Goal: Information Seeking & Learning: Learn about a topic

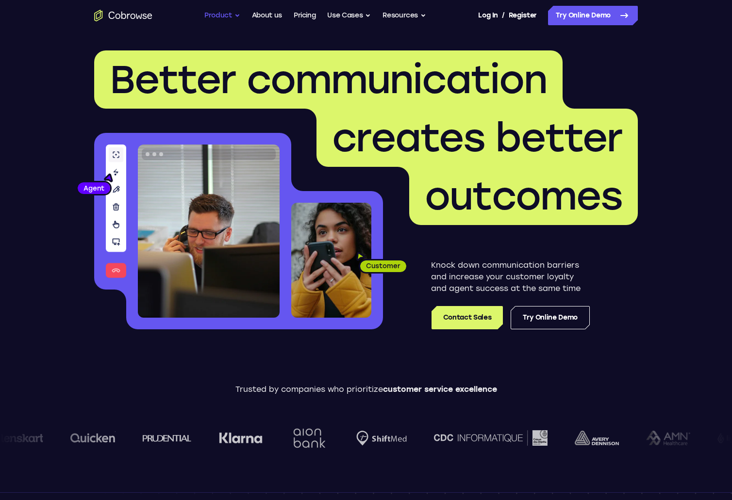
click at [229, 19] on button "Product" at bounding box center [222, 15] width 36 height 19
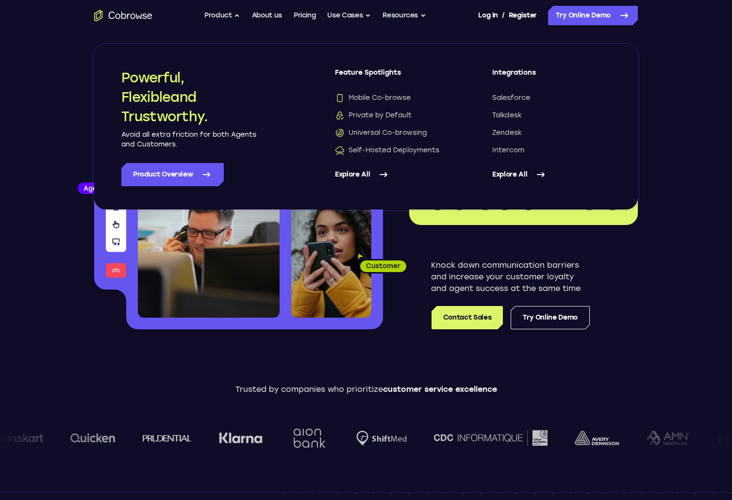
click at [414, 254] on div "Knock down communication barriers and increase your customer loyalty and agent …" at bounding box center [510, 277] width 255 height 104
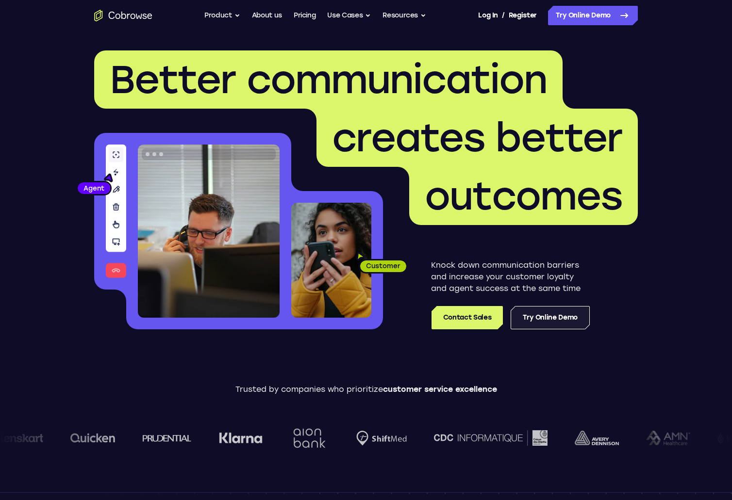
click at [555, 321] on link "Try Online Demo" at bounding box center [549, 317] width 79 height 23
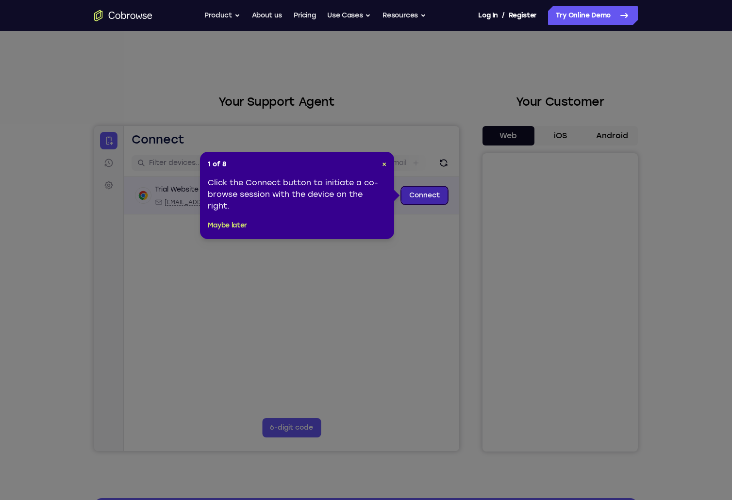
click at [417, 197] on link "Connect" at bounding box center [424, 195] width 46 height 17
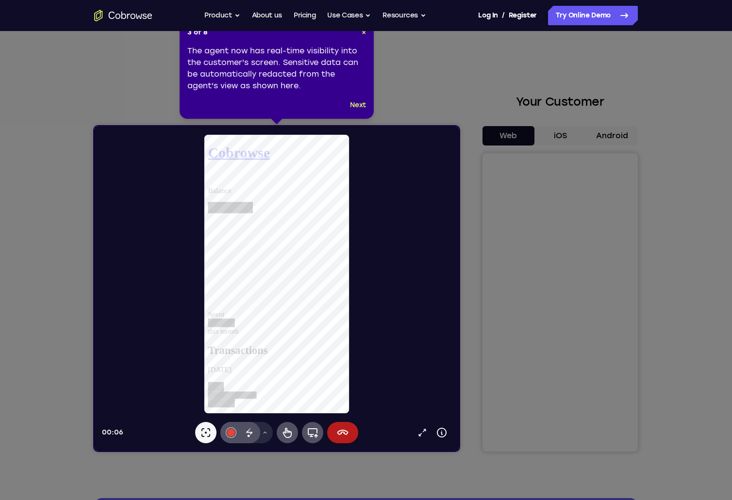
click at [356, 112] on div "3 of 8 × The agent now has real-time visibility into the customer's screen. Sen…" at bounding box center [277, 69] width 194 height 99
click at [356, 110] on button "Next" at bounding box center [358, 105] width 16 height 12
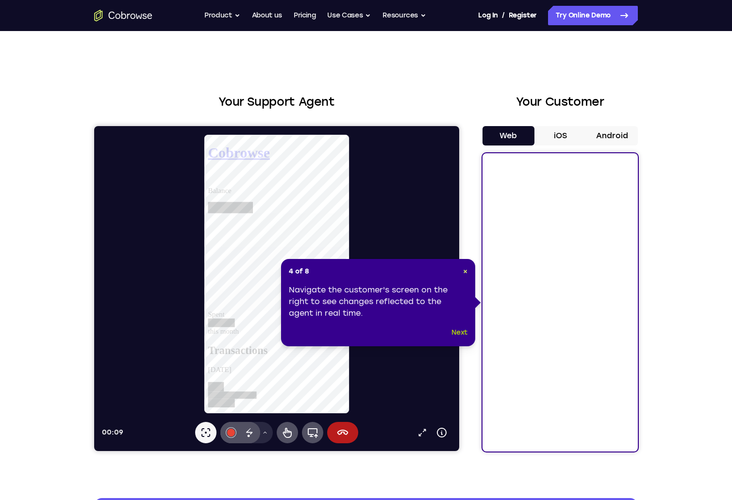
click at [462, 336] on button "Next" at bounding box center [459, 333] width 16 height 12
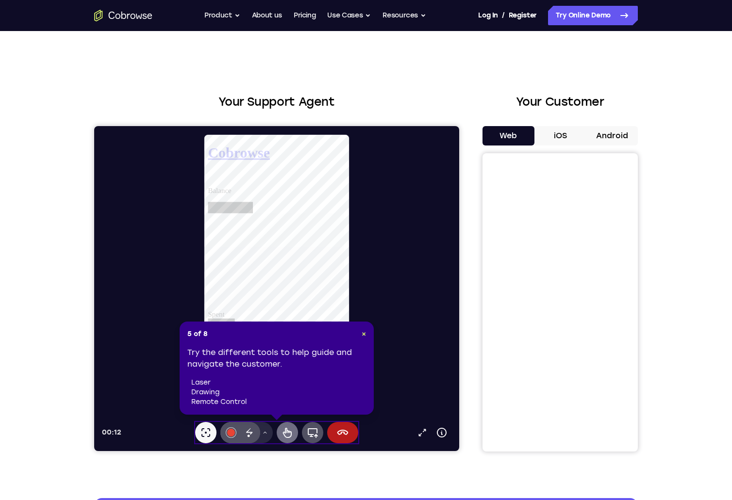
click at [283, 434] on icon at bounding box center [287, 433] width 9 height 10
click at [266, 376] on div "Try the different tools to help guide and navigate the customer. laser drawing …" at bounding box center [276, 377] width 179 height 60
click at [329, 356] on div "Try the different tools to help guide and navigate the customer. laser drawing …" at bounding box center [276, 377] width 179 height 60
click at [247, 435] on icon at bounding box center [250, 433] width 12 height 12
click at [253, 435] on icon at bounding box center [250, 433] width 12 height 12
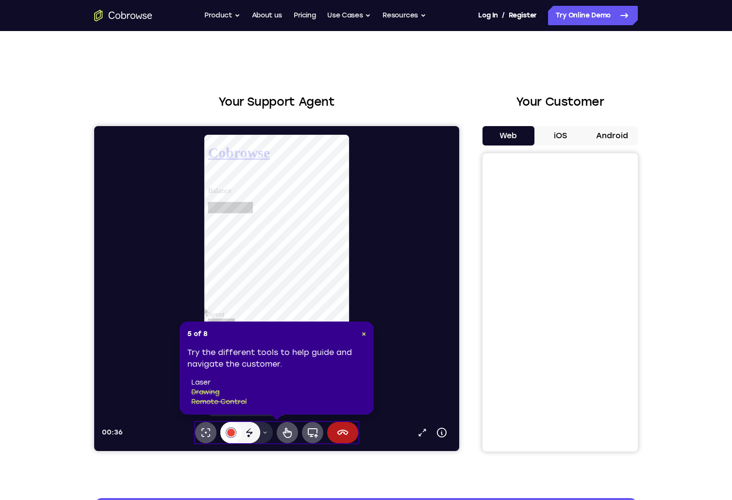
click at [231, 433] on div at bounding box center [231, 433] width 8 height 8
click at [209, 382] on li "laser" at bounding box center [278, 383] width 175 height 10
click at [264, 435] on icon at bounding box center [265, 433] width 6 height 6
click at [204, 384] on li "laser" at bounding box center [278, 383] width 175 height 10
click at [282, 435] on icon at bounding box center [287, 433] width 12 height 12
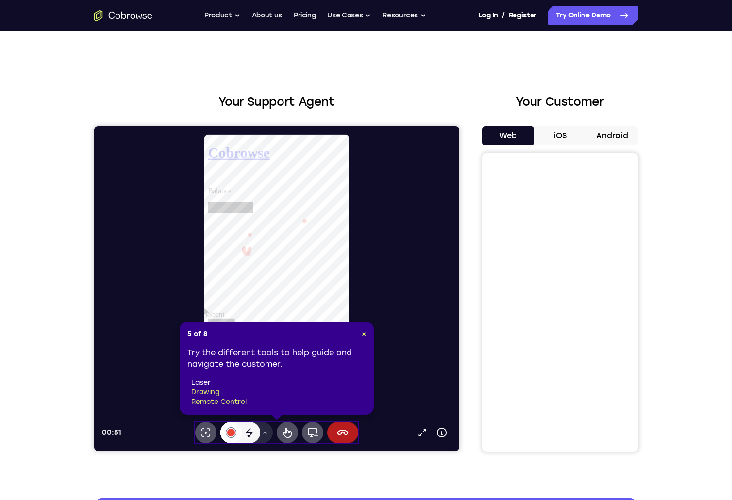
click at [234, 434] on button "#e94435" at bounding box center [230, 432] width 21 height 21
click at [244, 435] on icon at bounding box center [250, 433] width 12 height 12
click at [248, 436] on icon at bounding box center [248, 436] width 2 height 2
click at [251, 437] on icon at bounding box center [250, 433] width 12 height 12
click at [362, 333] on span "×" at bounding box center [363, 334] width 4 height 8
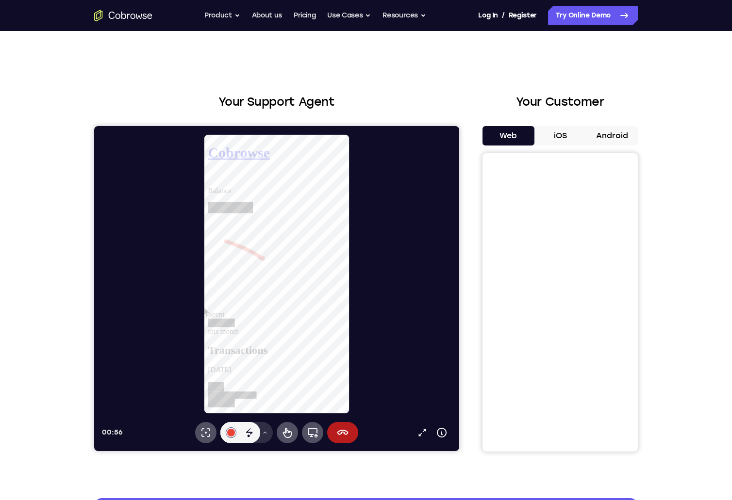
click at [264, 436] on button "Drawing tools menu" at bounding box center [265, 432] width 16 height 21
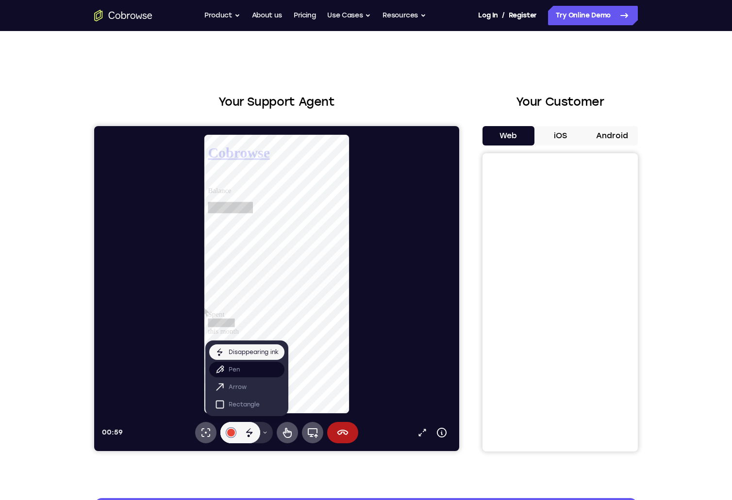
click at [239, 373] on p "Pen" at bounding box center [234, 370] width 11 height 10
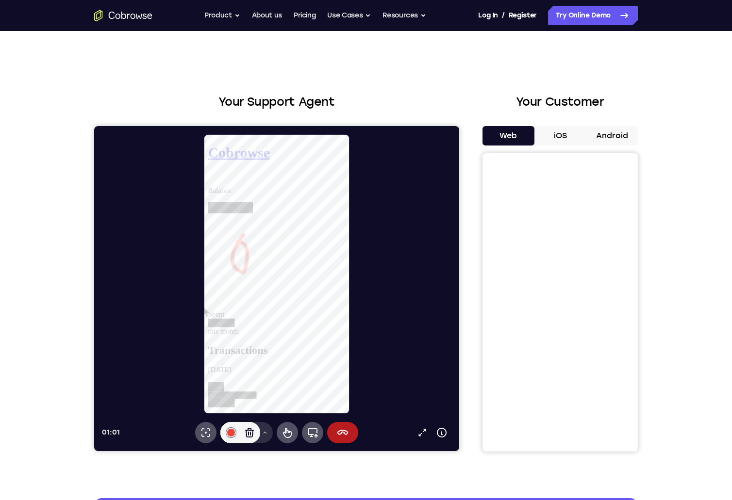
click at [263, 433] on icon at bounding box center [264, 433] width 3 height 2
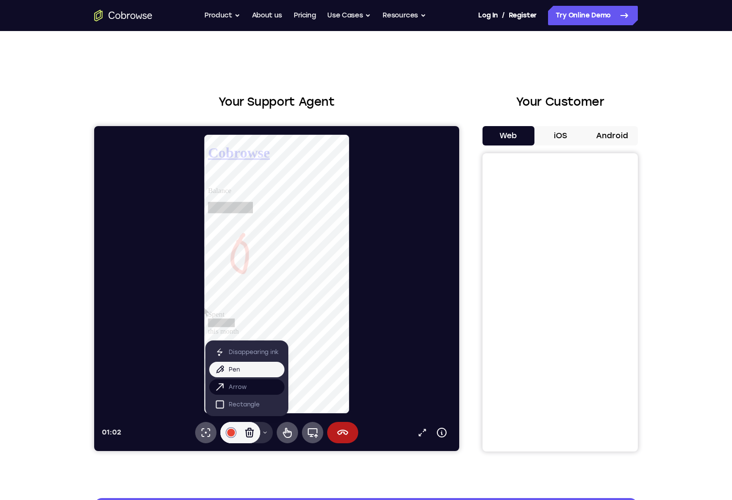
click at [258, 391] on button "Arrow" at bounding box center [246, 387] width 75 height 16
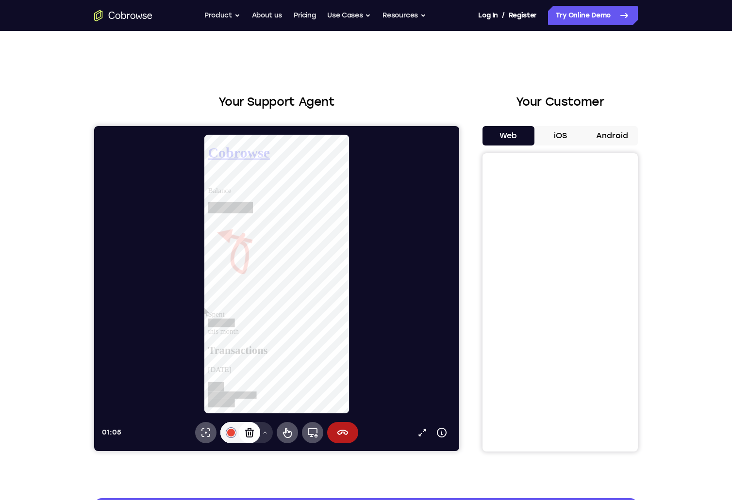
click at [255, 434] on icon at bounding box center [250, 433] width 12 height 12
click at [442, 434] on icon at bounding box center [442, 433] width 12 height 12
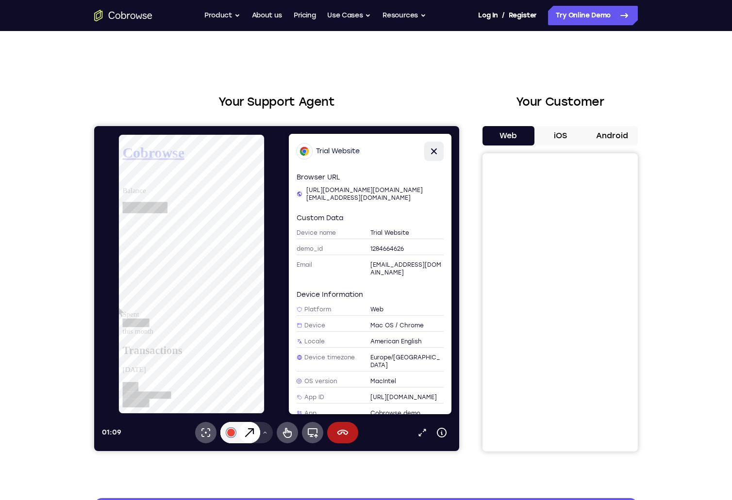
click at [435, 152] on icon at bounding box center [434, 151] width 6 height 6
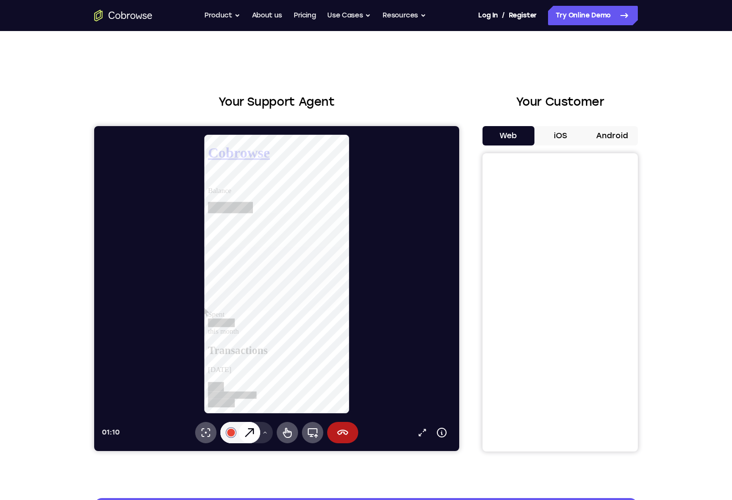
click at [554, 136] on button "iOS" at bounding box center [560, 135] width 52 height 19
click at [602, 134] on button "Android" at bounding box center [612, 135] width 52 height 19
click at [554, 133] on button "iOS" at bounding box center [560, 135] width 52 height 19
click at [520, 133] on button "Web" at bounding box center [508, 135] width 52 height 19
click at [135, 19] on icon "Go to the home page" at bounding box center [123, 16] width 58 height 12
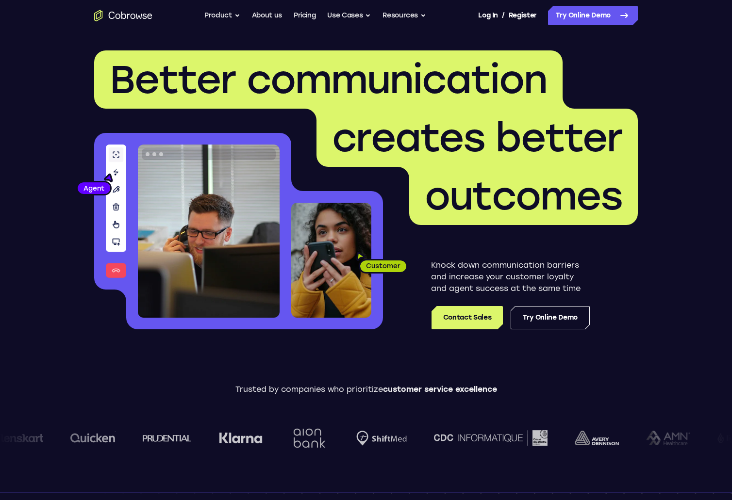
click at [291, 13] on ul "Go back Powerful, Flexible and Trustworthy. Avoid all extra friction for both A…" at bounding box center [315, 15] width 222 height 19
click at [296, 14] on link "Pricing" at bounding box center [305, 15] width 22 height 19
